Goal: Information Seeking & Learning: Understand process/instructions

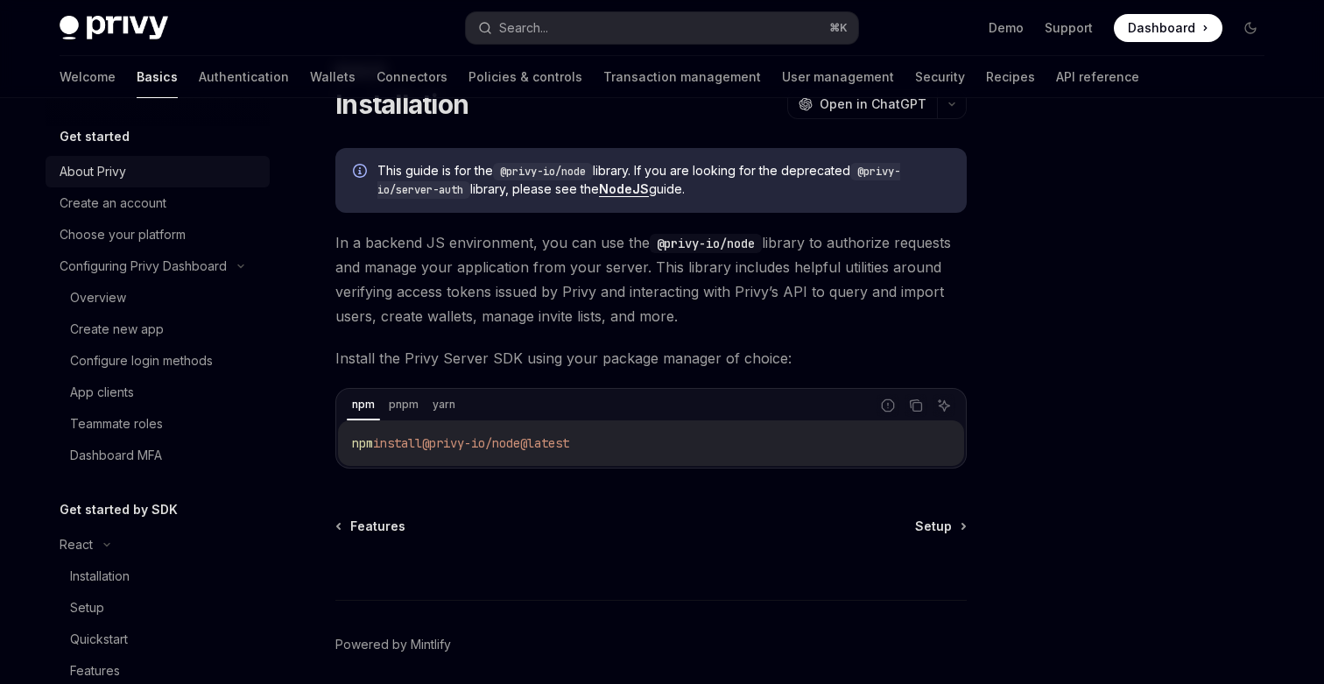
click at [131, 165] on div "About Privy" at bounding box center [160, 171] width 200 height 21
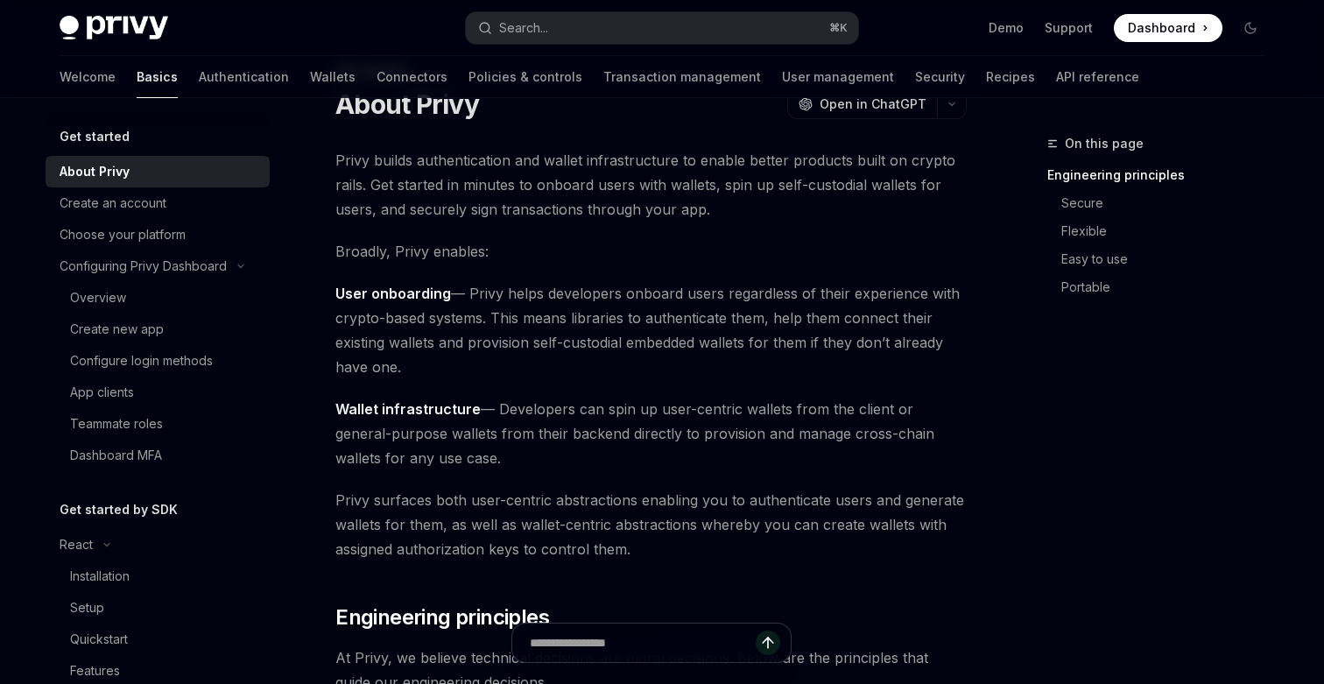
click at [139, 124] on div at bounding box center [158, 112] width 224 height 28
click at [108, 145] on h5 "Get started" at bounding box center [95, 136] width 70 height 21
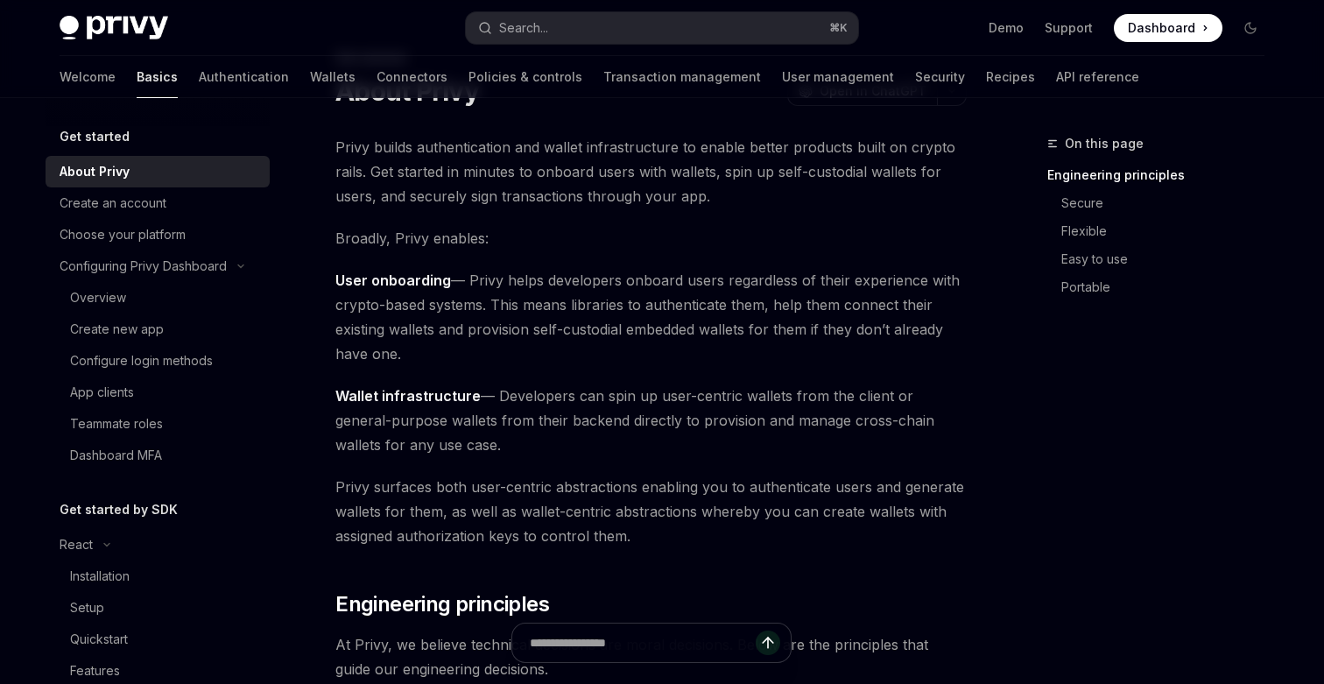
scroll to position [96, 0]
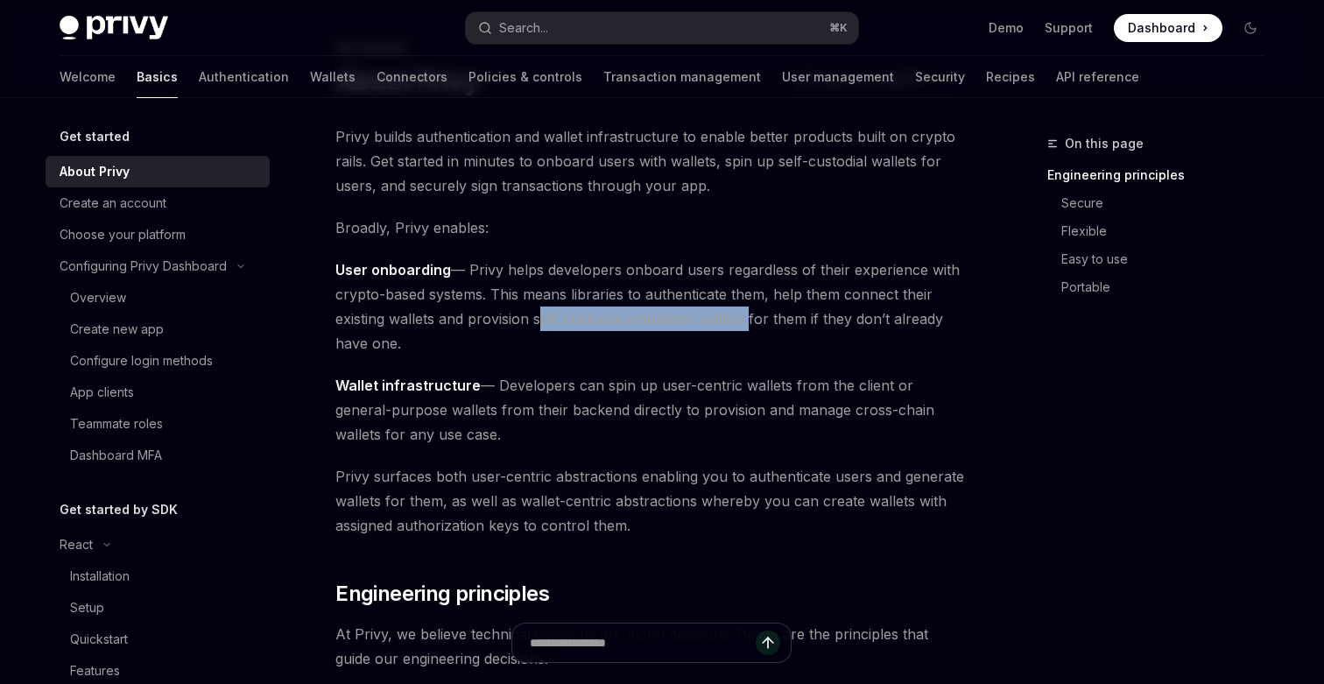
drag, startPoint x: 534, startPoint y: 320, endPoint x: 751, endPoint y: 314, distance: 216.4
click at [751, 314] on span "User onboarding — Privy helps developers onboard users regardless of their expe…" at bounding box center [651, 307] width 632 height 98
copy span "self-custodial embedded wallets"
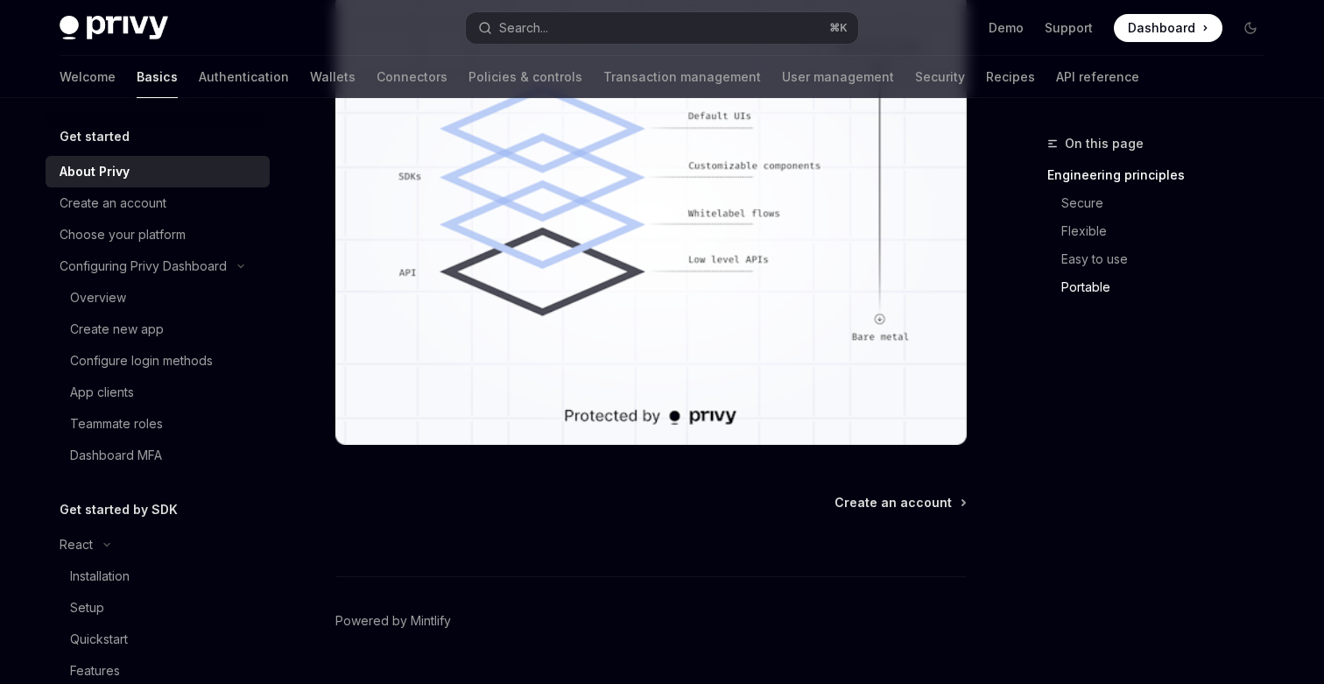
scroll to position [1630, 0]
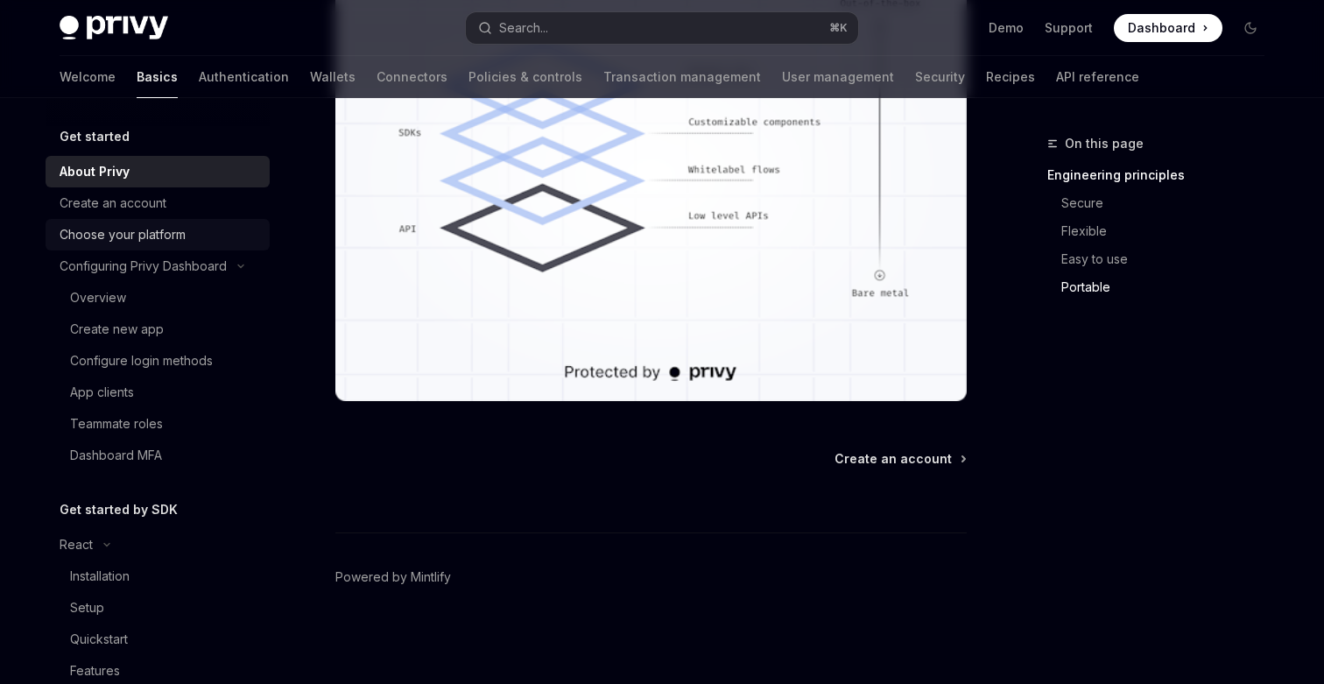
click at [149, 235] on div "Choose your platform" at bounding box center [123, 234] width 126 height 21
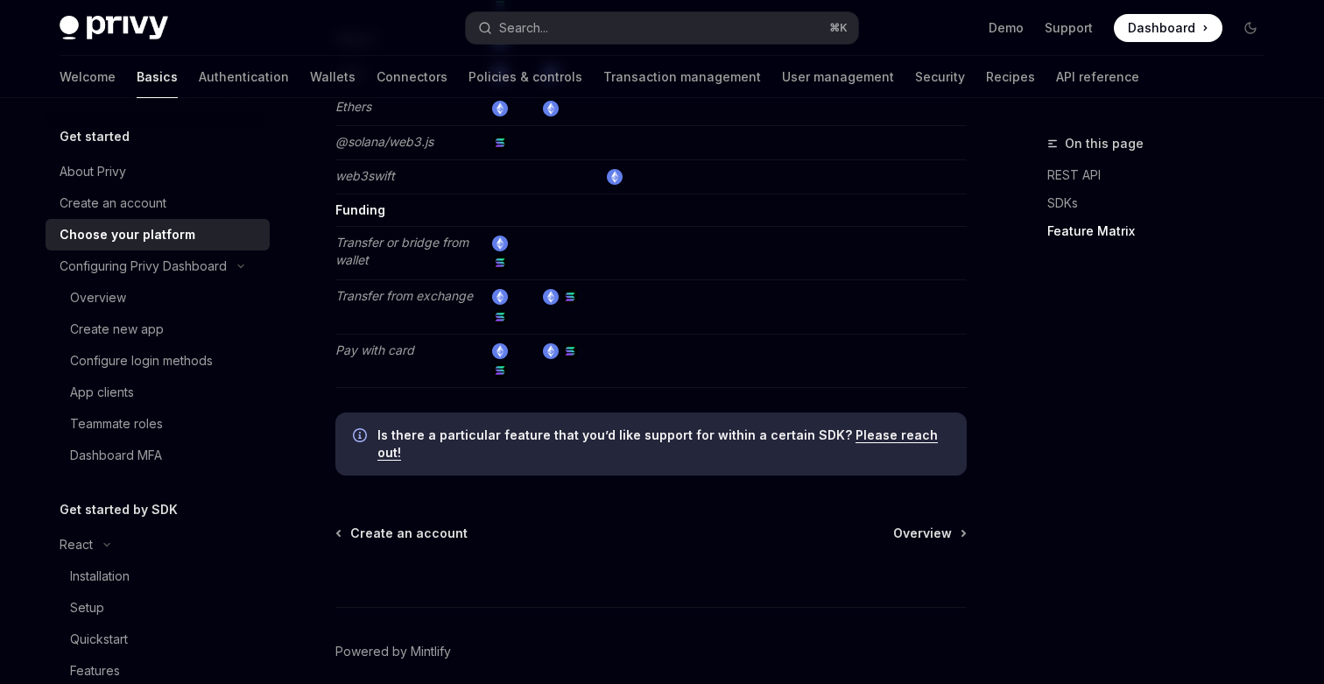
scroll to position [3402, 0]
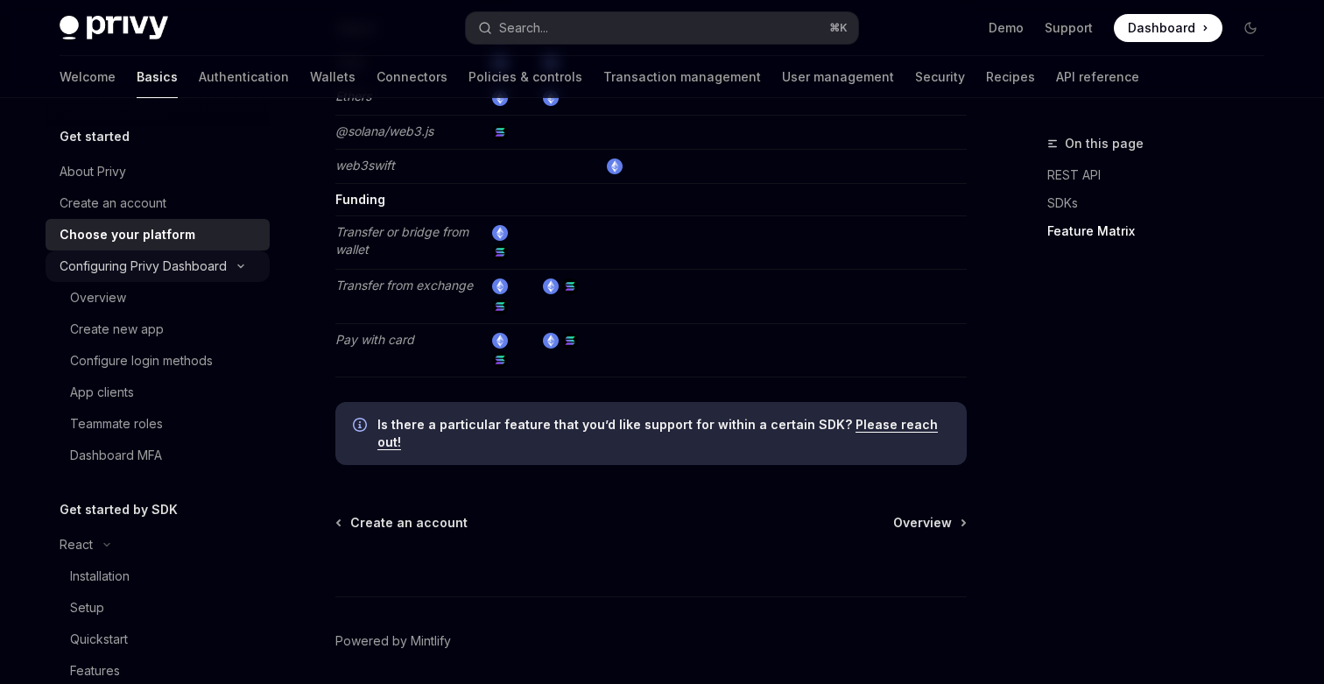
click at [149, 269] on div "Configuring Privy Dashboard" at bounding box center [143, 266] width 167 height 21
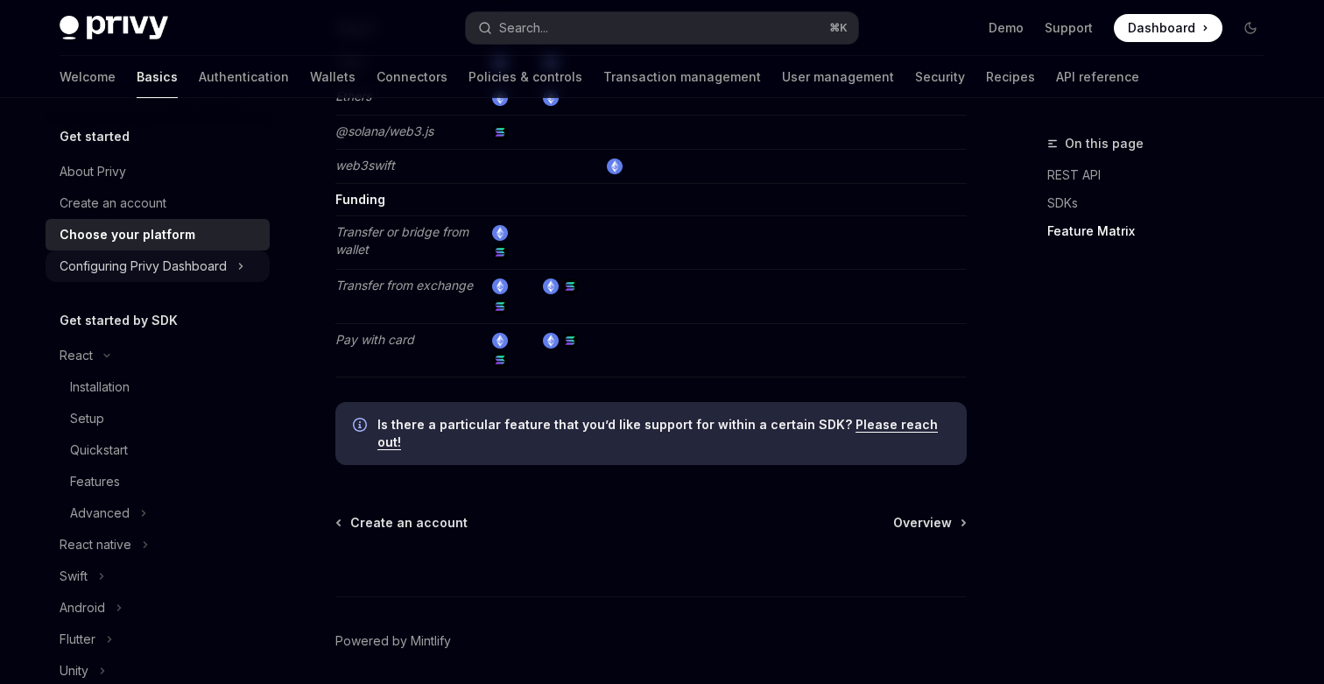
click at [149, 269] on div "Configuring Privy Dashboard" at bounding box center [143, 266] width 167 height 21
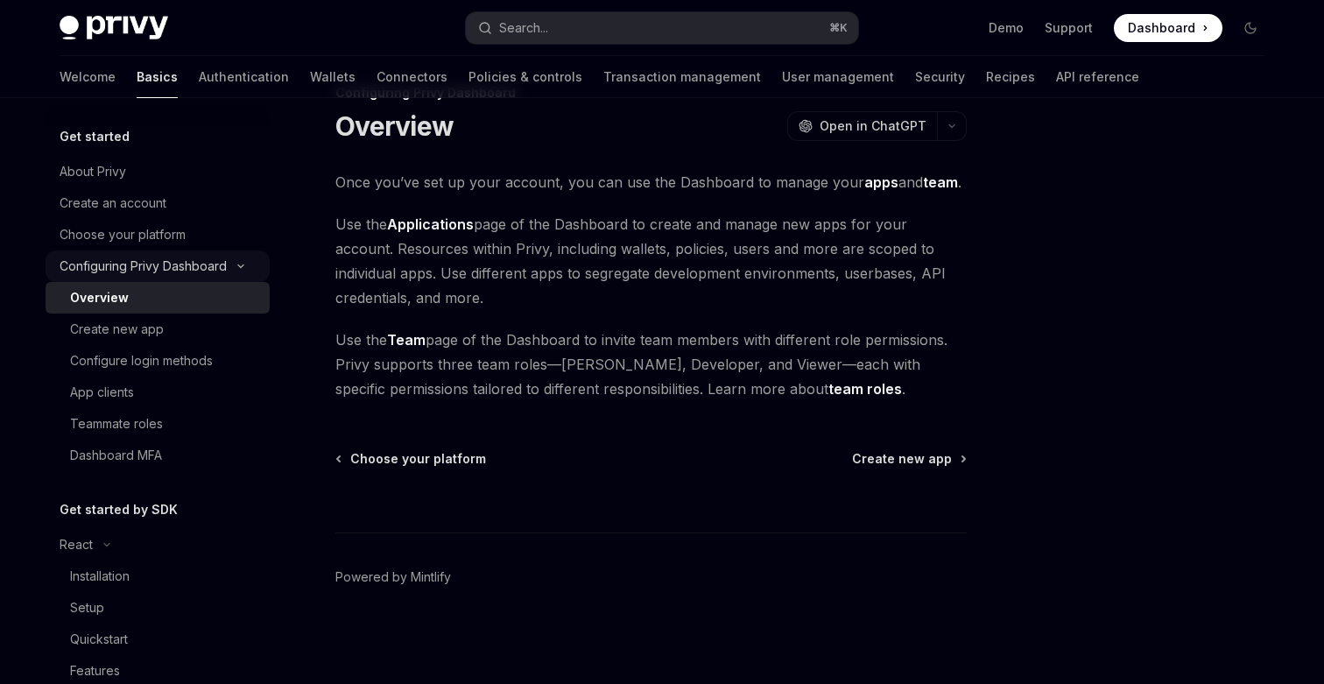
scroll to position [51, 0]
click at [151, 338] on div "Create new app" at bounding box center [117, 329] width 94 height 21
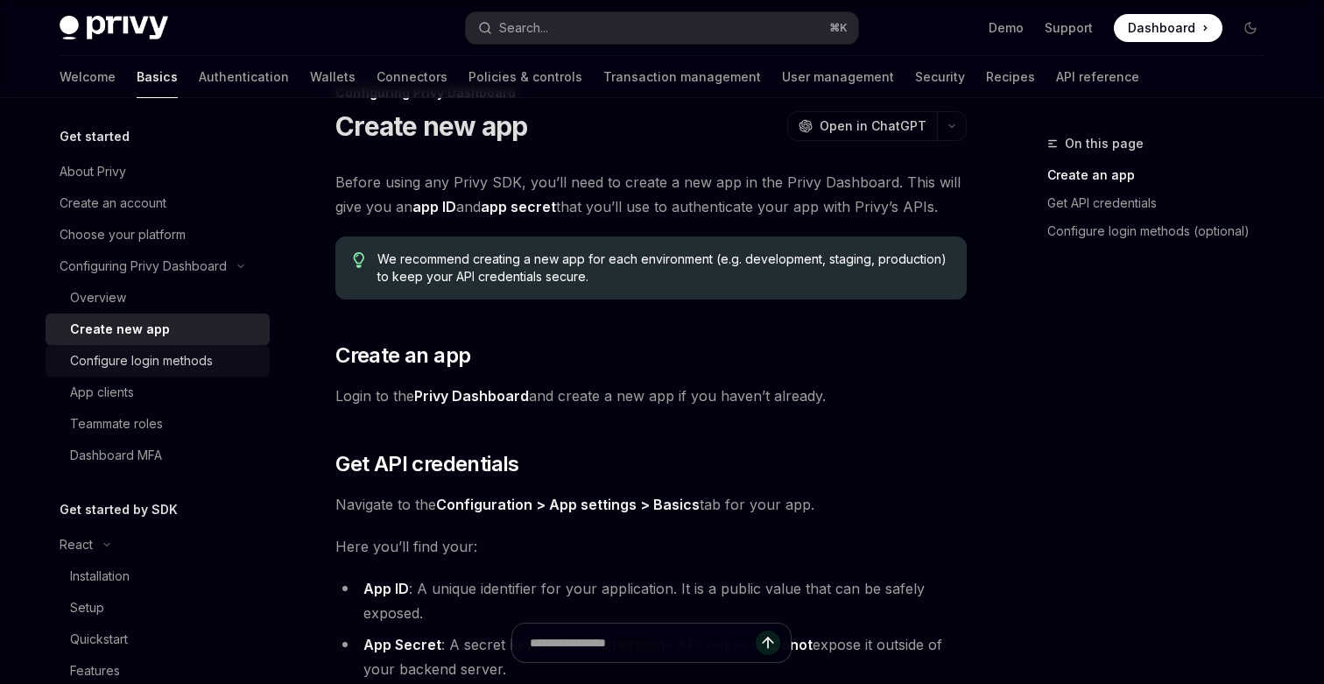
click at [170, 363] on div "Configure login methods" at bounding box center [141, 360] width 143 height 21
type textarea "*"
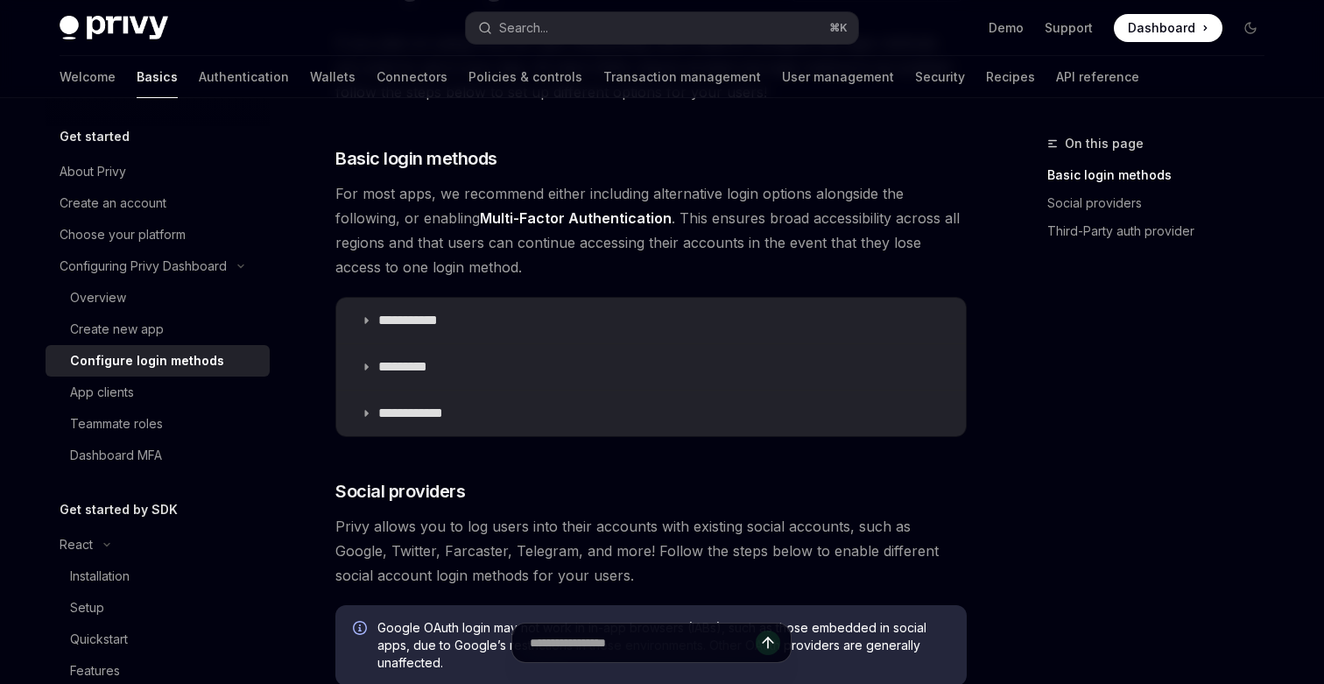
scroll to position [276, 0]
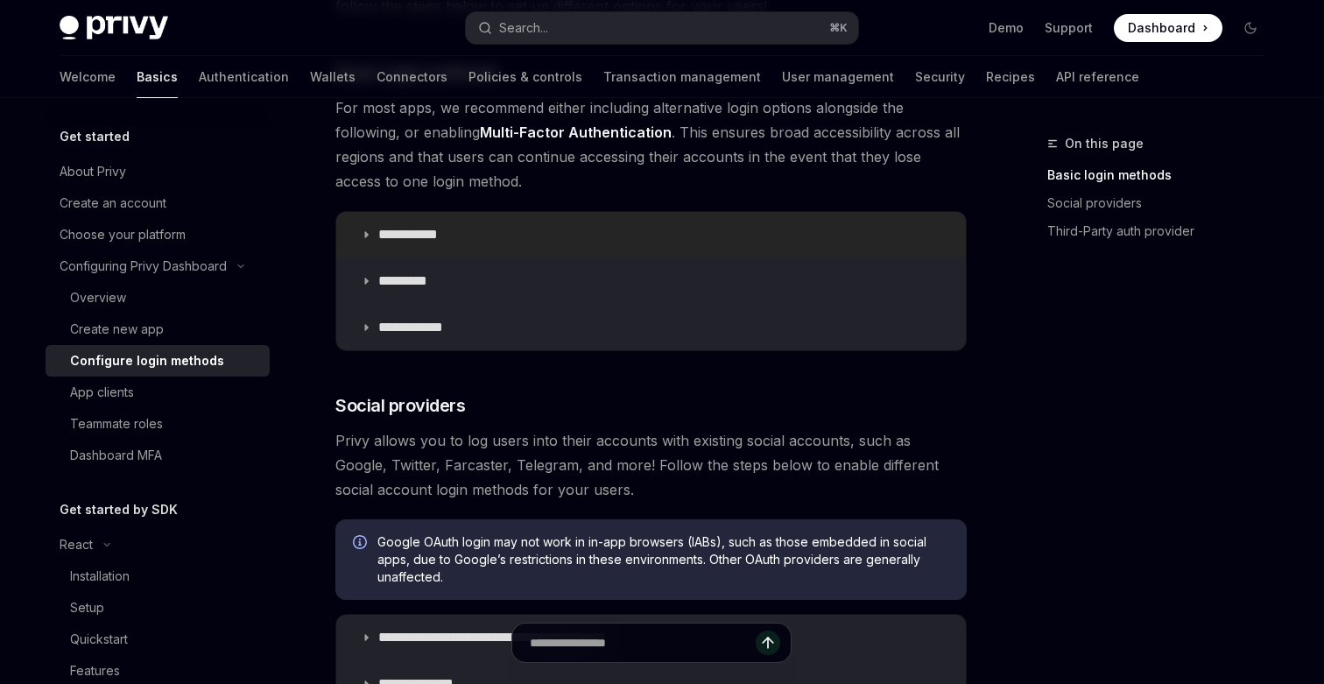
click at [368, 234] on icon at bounding box center [366, 234] width 11 height 11
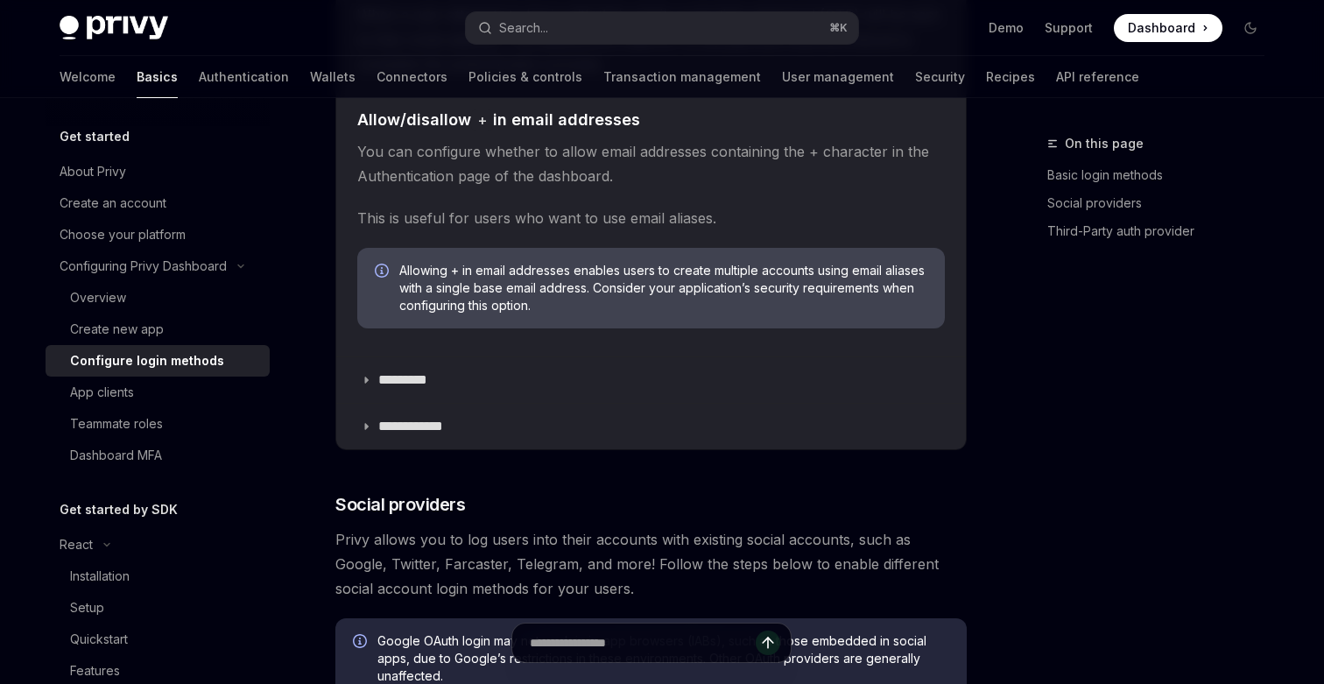
scroll to position [683, 0]
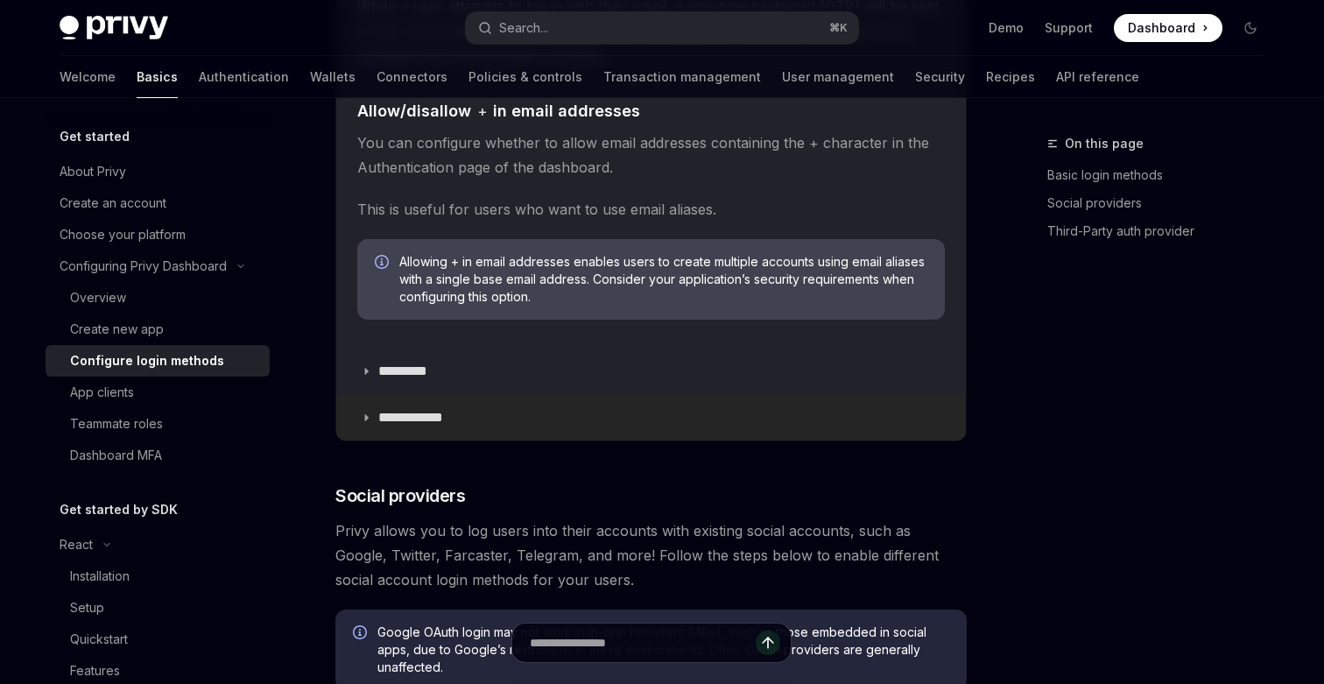
click at [368, 418] on icon at bounding box center [366, 418] width 11 height 11
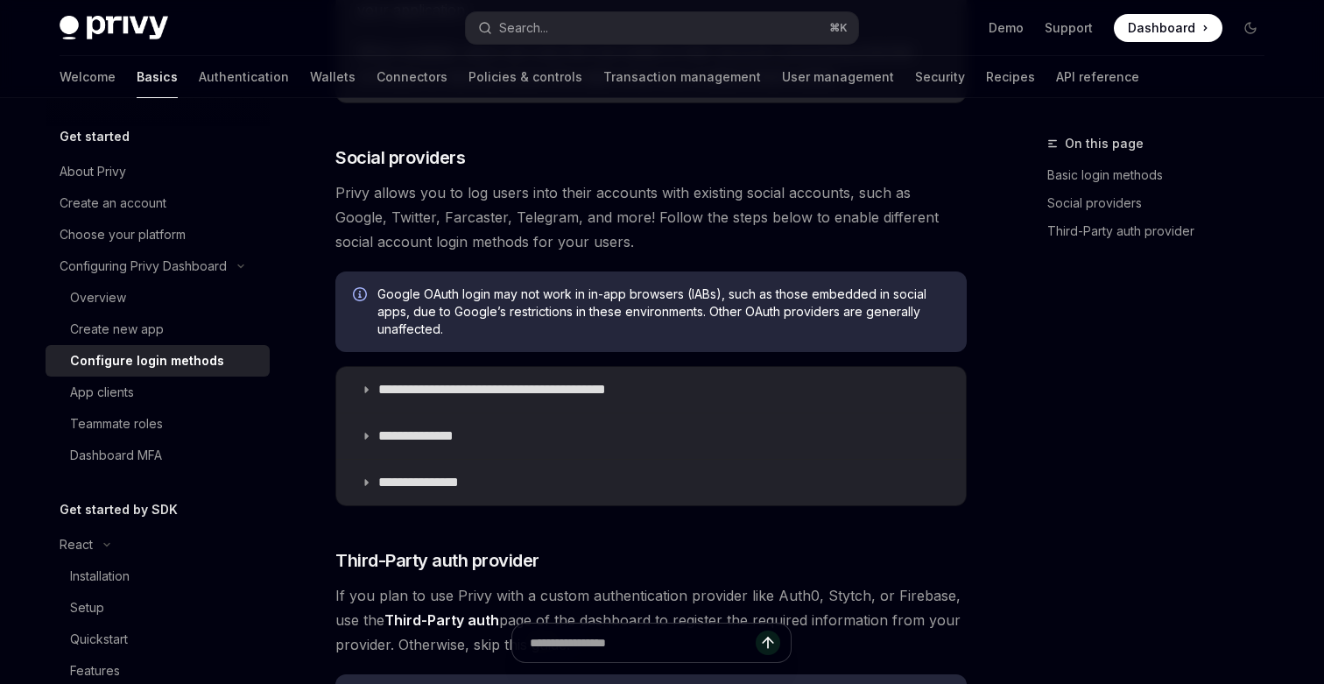
scroll to position [1525, 0]
click at [498, 384] on p "**********" at bounding box center [522, 389] width 289 height 18
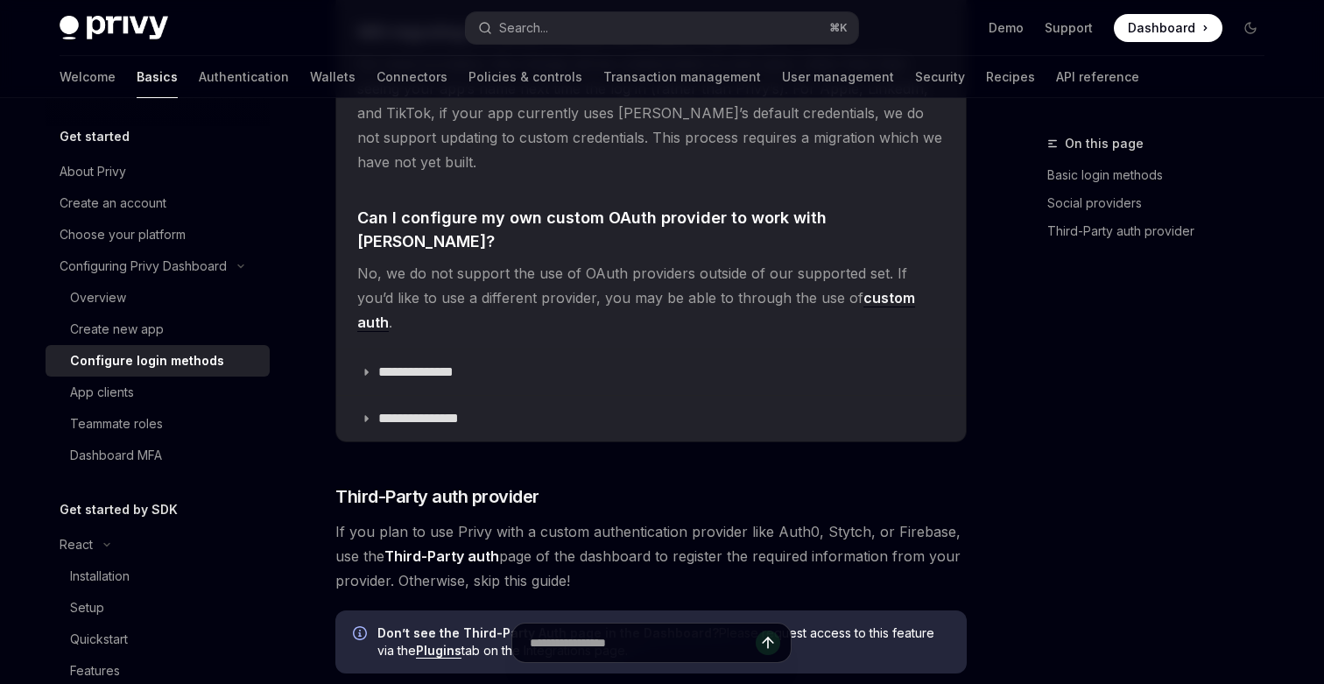
scroll to position [4906, 0]
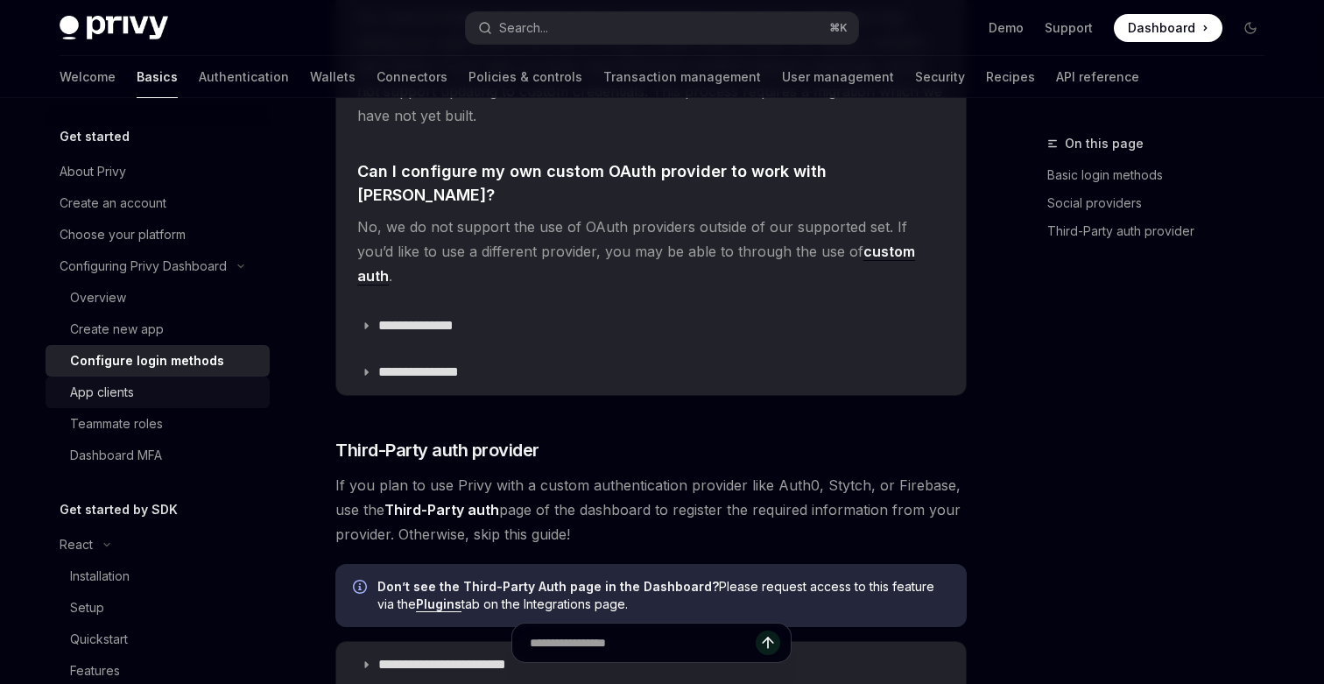
click at [152, 387] on div "App clients" at bounding box center [164, 392] width 189 height 21
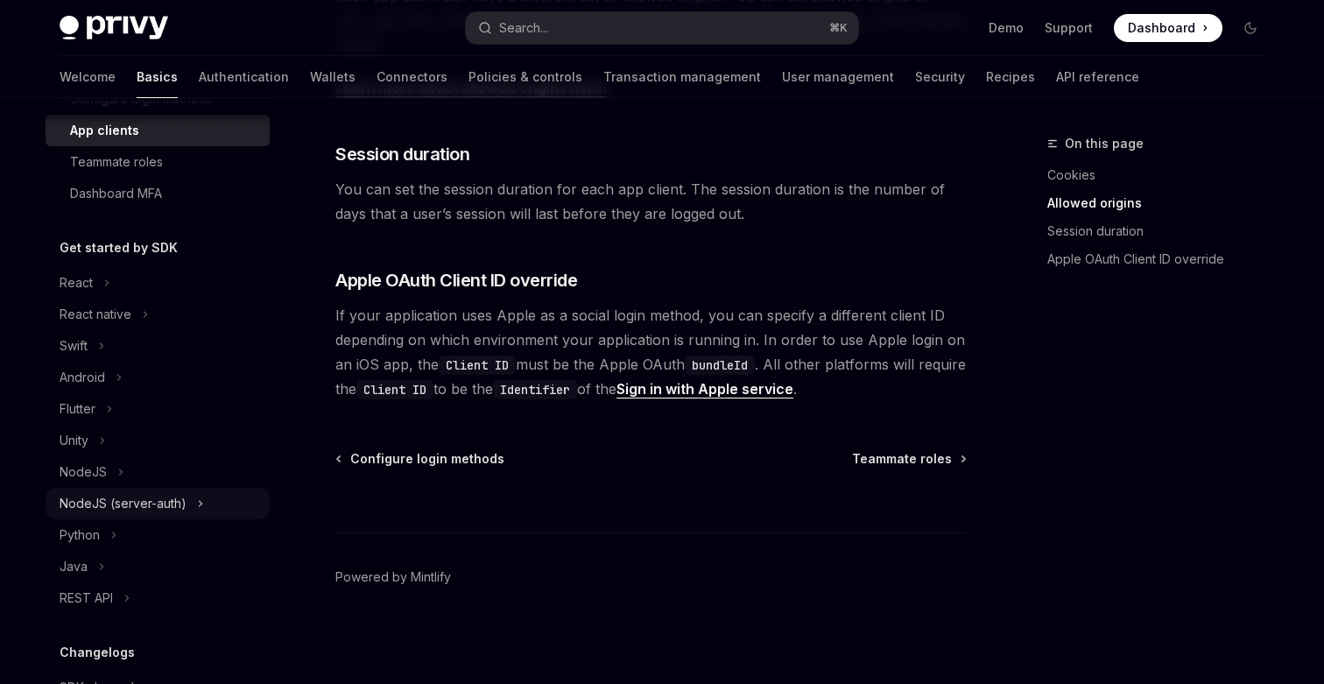
scroll to position [298, 0]
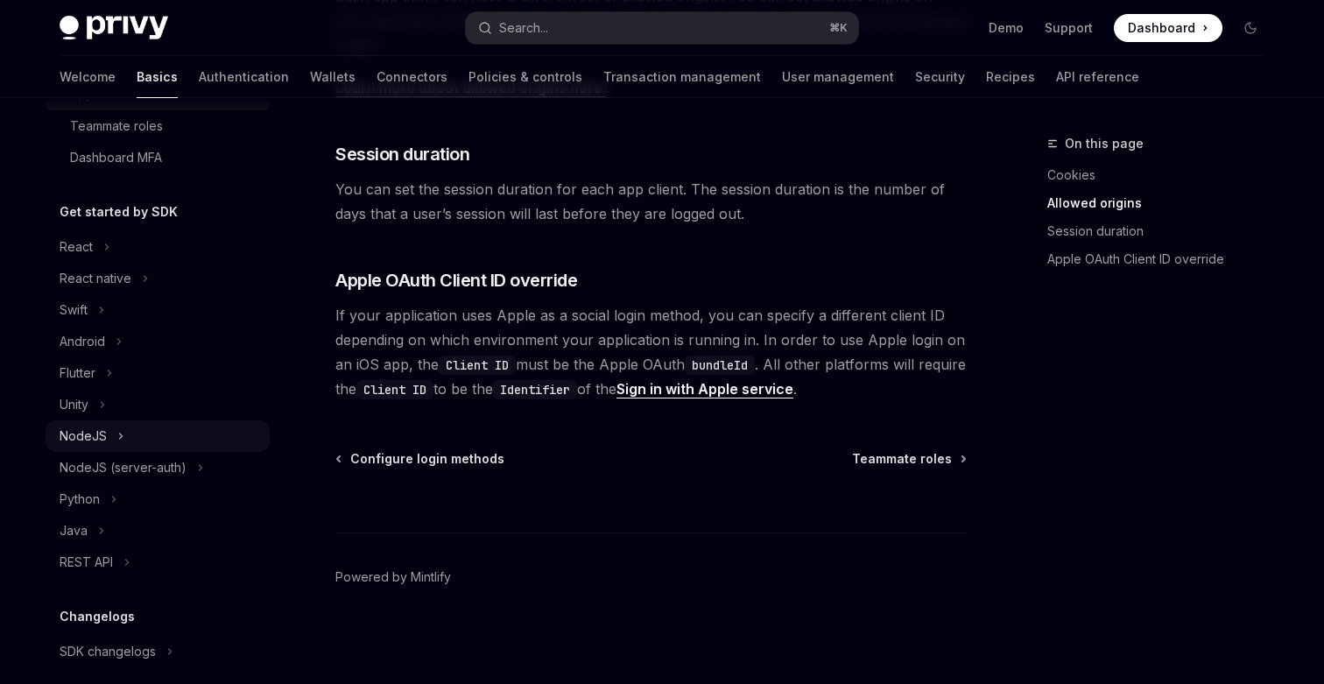
click at [123, 434] on icon at bounding box center [120, 436] width 7 height 21
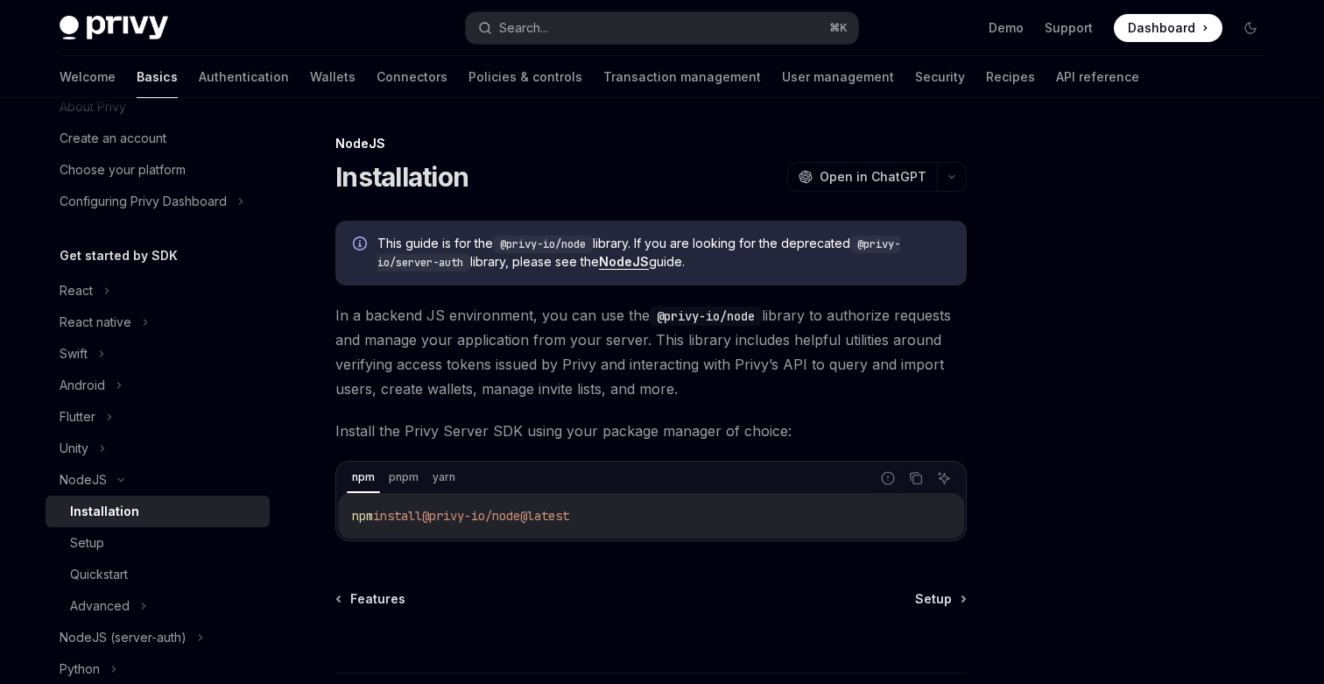
scroll to position [102, 0]
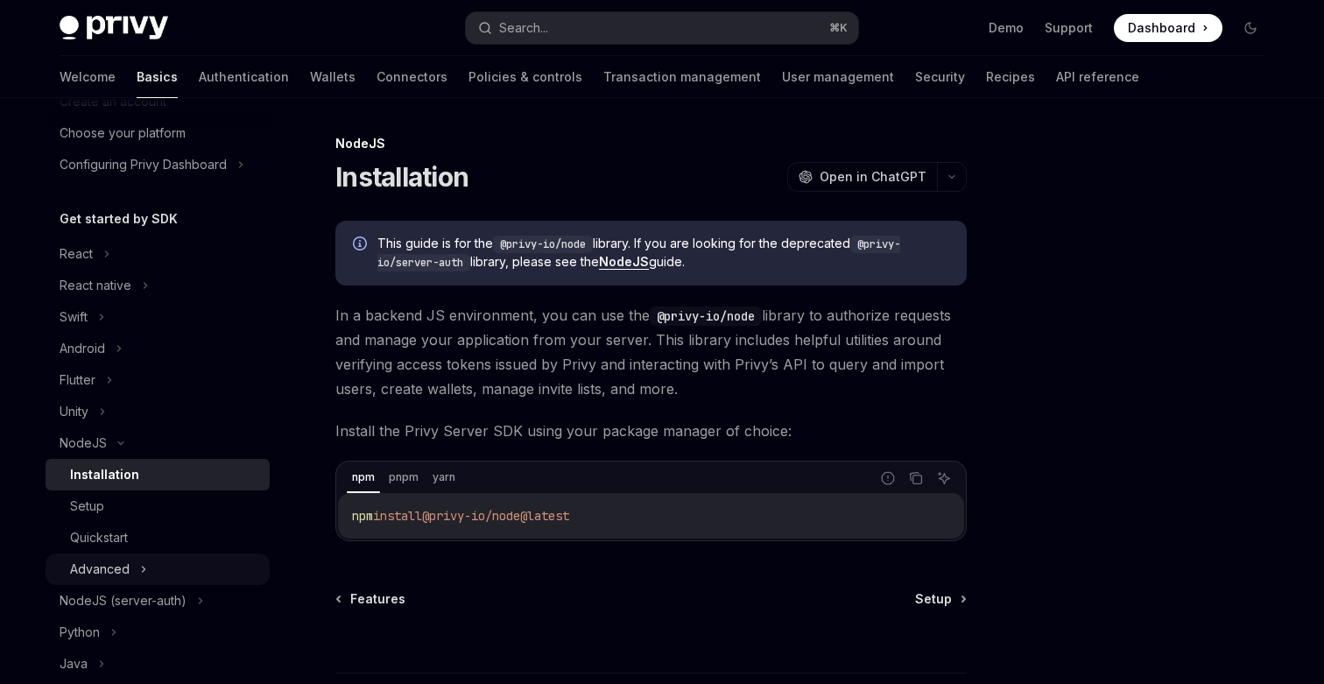
click at [133, 562] on button "Advanced" at bounding box center [158, 570] width 224 height 32
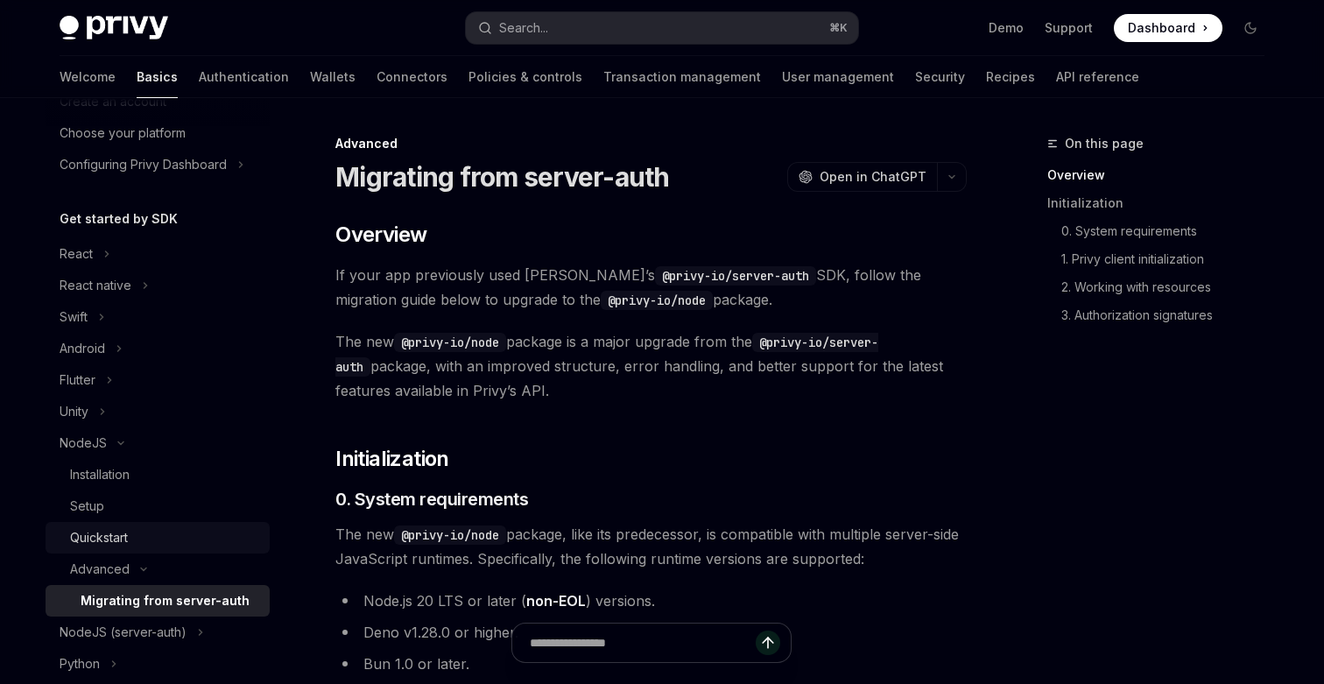
click at [133, 540] on div "Quickstart" at bounding box center [164, 537] width 189 height 21
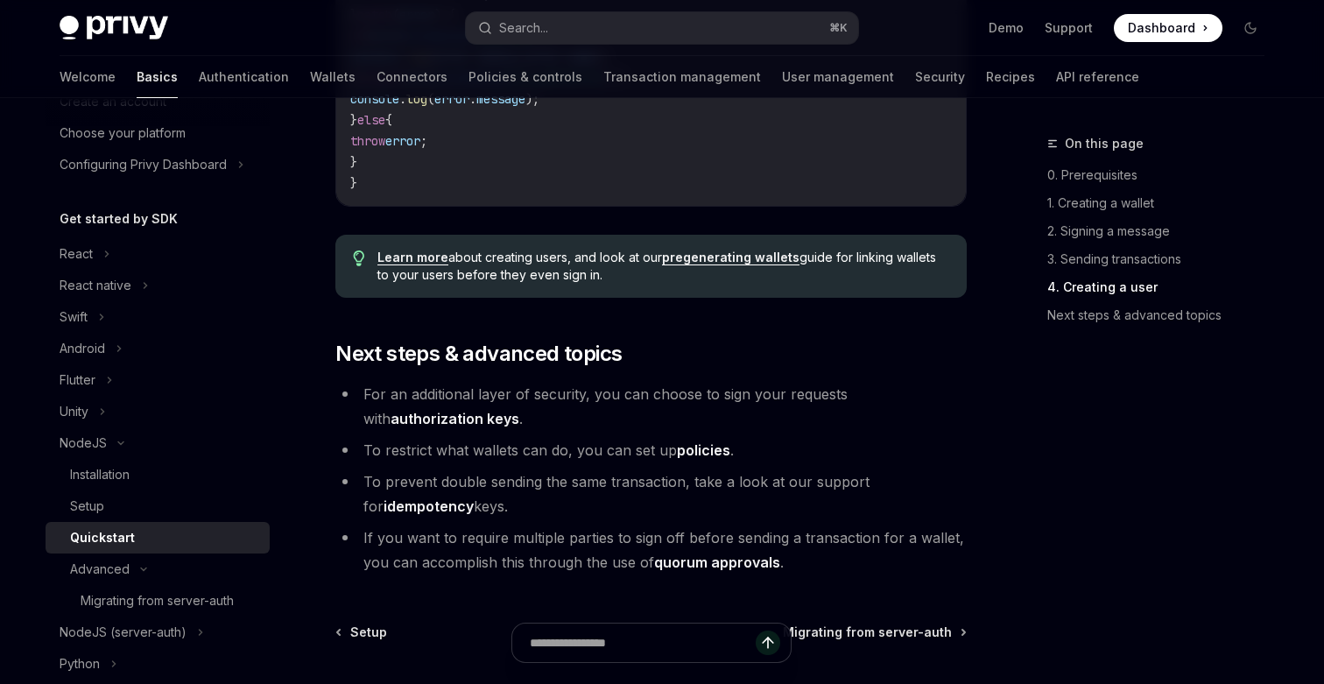
scroll to position [3404, 0]
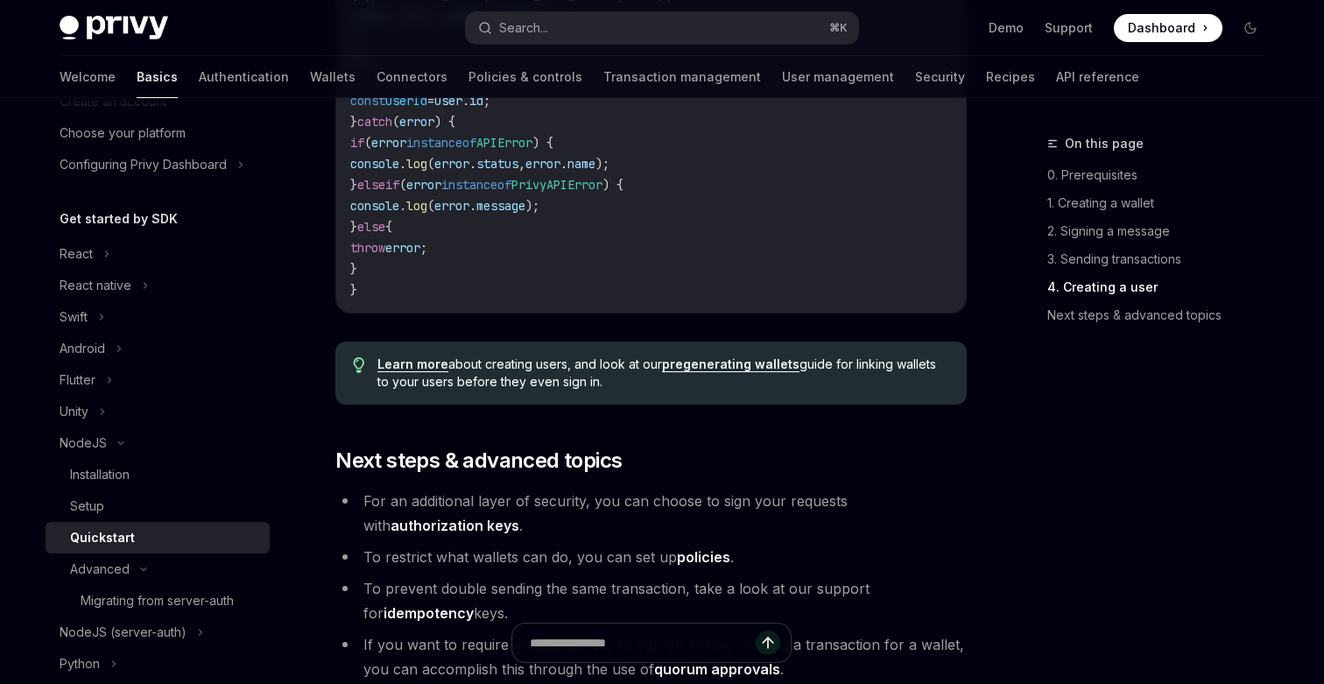
click at [417, 372] on link "Learn more" at bounding box center [413, 364] width 71 height 16
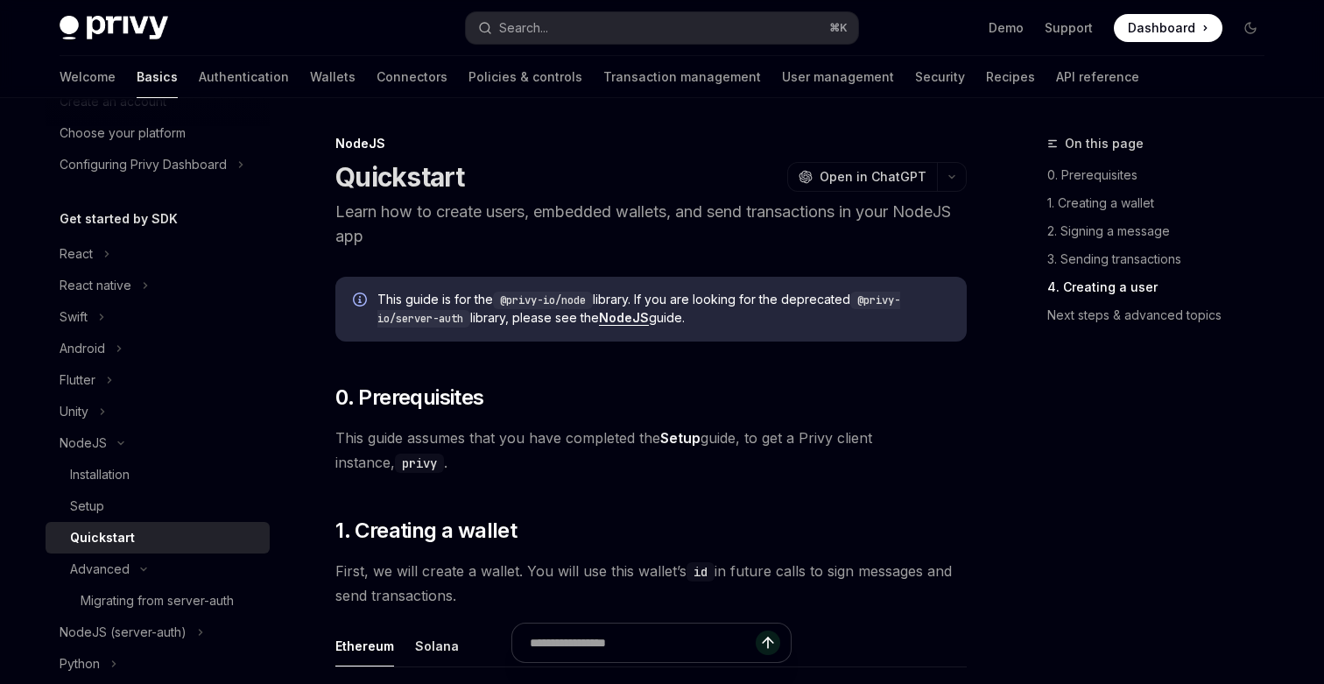
type textarea "*"
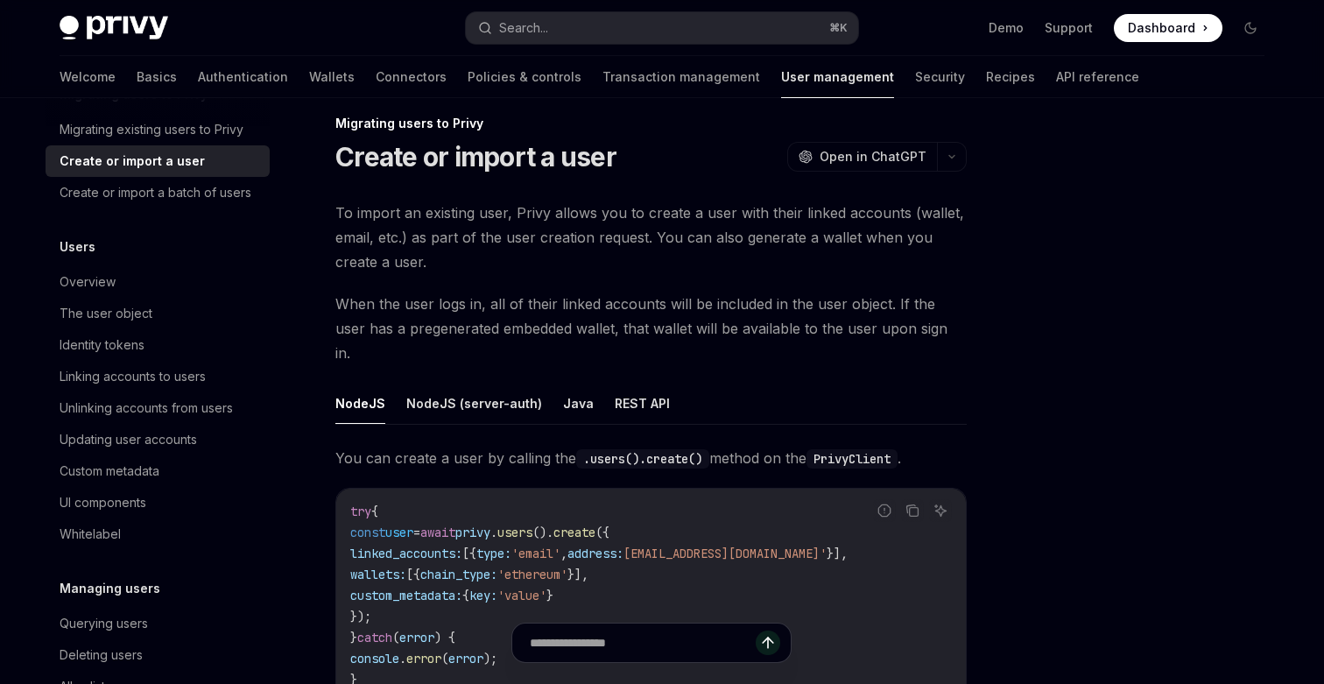
scroll to position [29, 0]
